Goal: Task Accomplishment & Management: Manage account settings

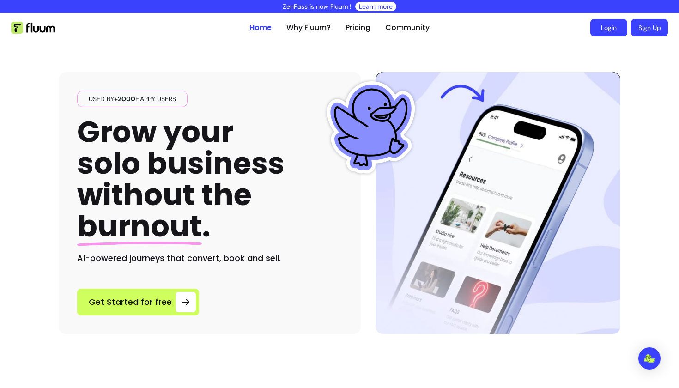
click at [606, 28] on link "Login" at bounding box center [609, 28] width 37 height 18
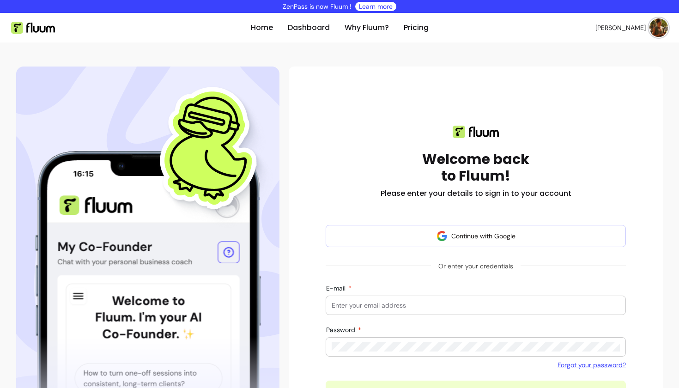
click at [658, 27] on img at bounding box center [659, 27] width 18 height 18
click at [614, 51] on span "Dashboard" at bounding box center [626, 50] width 67 height 9
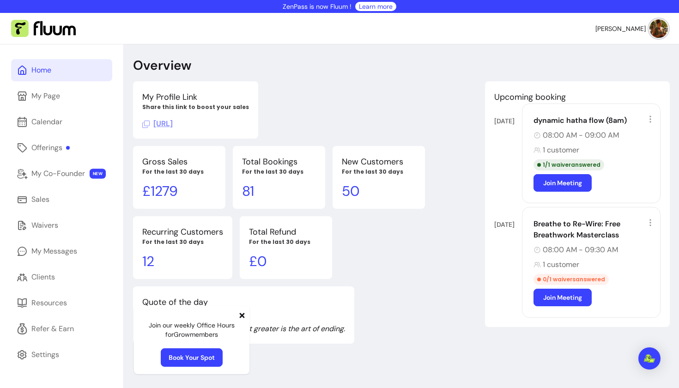
click at [653, 120] on icon at bounding box center [650, 119] width 9 height 9
click at [49, 69] on div "Home" at bounding box center [41, 70] width 20 height 11
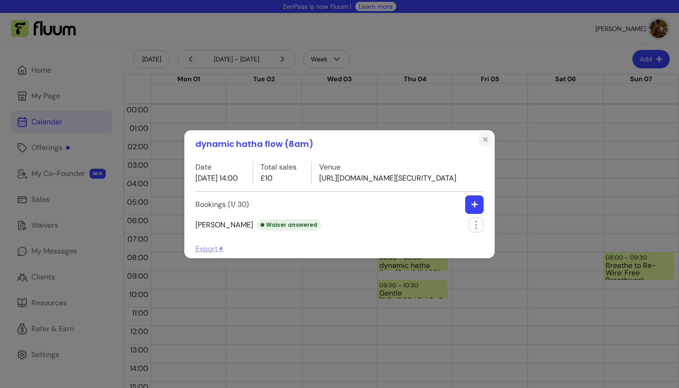
click at [488, 136] on icon "Close" at bounding box center [485, 139] width 7 height 7
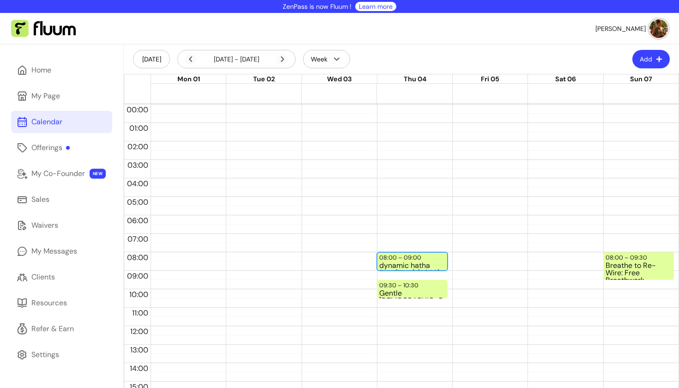
click at [392, 264] on div "dynamic hatha flow (8am) (1 / 30)" at bounding box center [412, 266] width 66 height 8
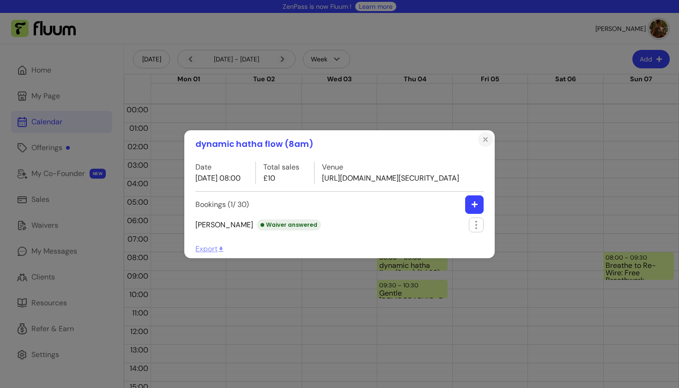
click at [487, 136] on icon "Close" at bounding box center [485, 139] width 7 height 7
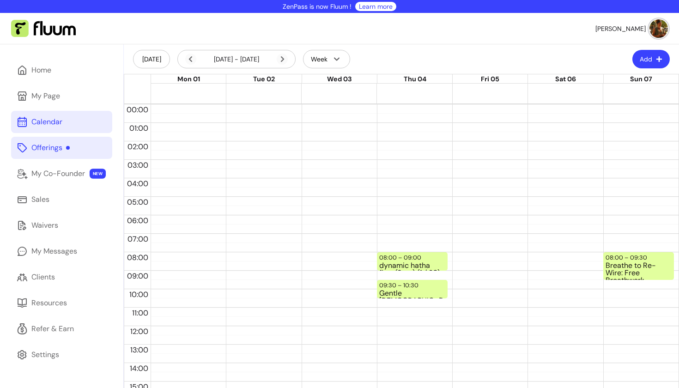
click at [49, 148] on div "Offerings" at bounding box center [50, 147] width 38 height 11
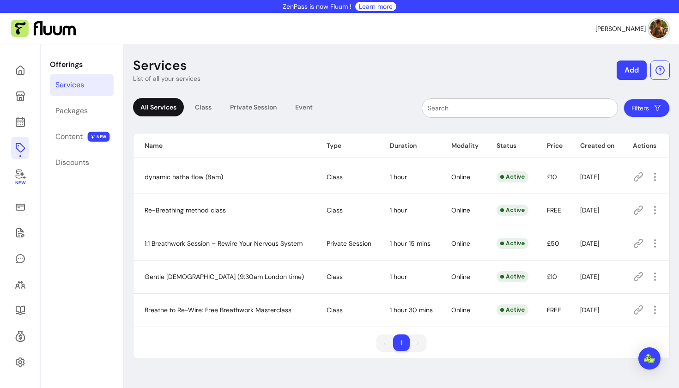
click at [640, 178] on icon at bounding box center [638, 176] width 9 height 9
click at [637, 280] on icon at bounding box center [638, 276] width 11 height 11
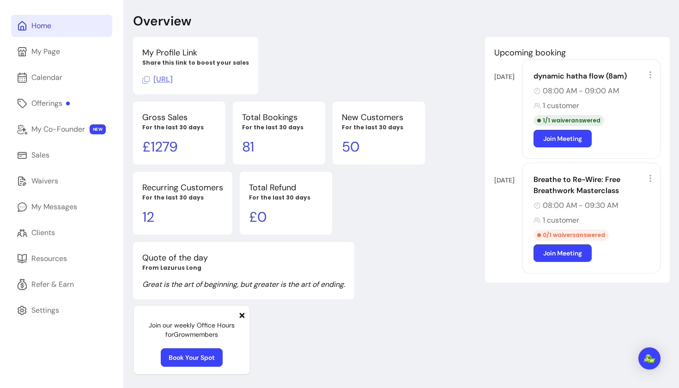
scroll to position [44, 0]
